Goal: Check status: Check status

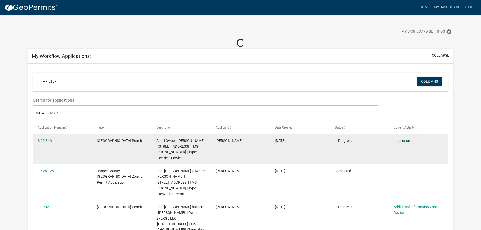
click at [399, 139] on link "Inspection" at bounding box center [402, 141] width 16 height 4
click at [406, 142] on link "Inspection" at bounding box center [402, 141] width 16 height 4
